Goal: Find specific page/section: Find specific page/section

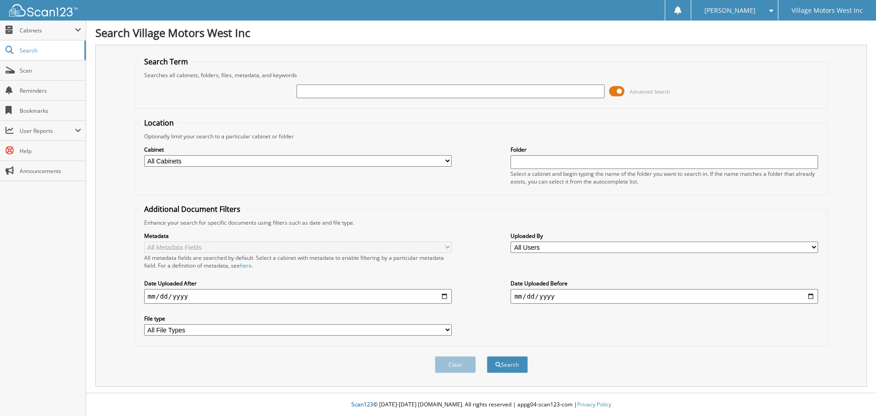
click at [315, 88] on input "text" at bounding box center [451, 91] width 308 height 14
type input "105813"
click at [487, 356] on button "Search" at bounding box center [507, 364] width 41 height 17
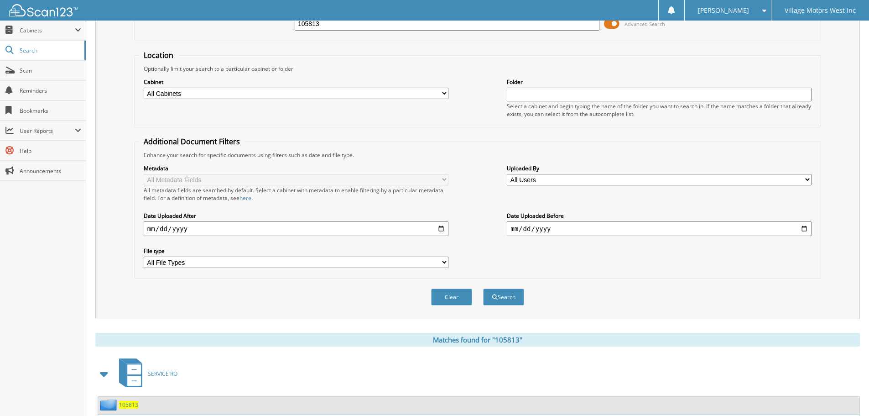
scroll to position [150, 0]
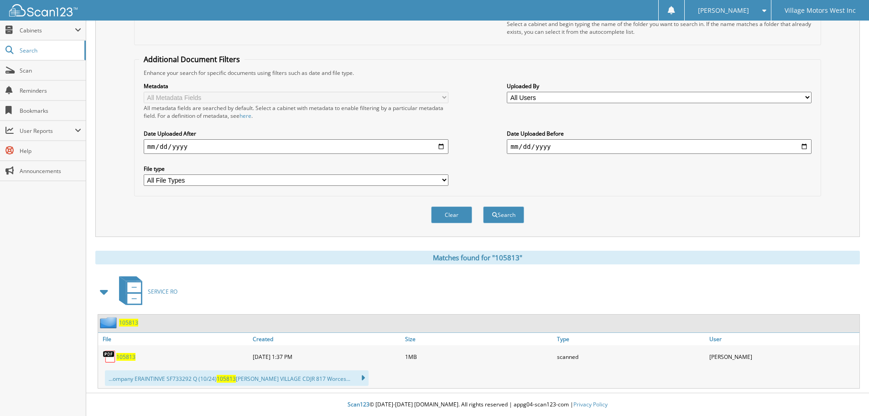
click at [126, 356] on span "105813" at bounding box center [125, 357] width 19 height 8
click at [376, 50] on div "Location Optionally limit your search to a particular cabinet or folder Cabinet…" at bounding box center [477, 82] width 687 height 228
